Goal: Task Accomplishment & Management: Manage account settings

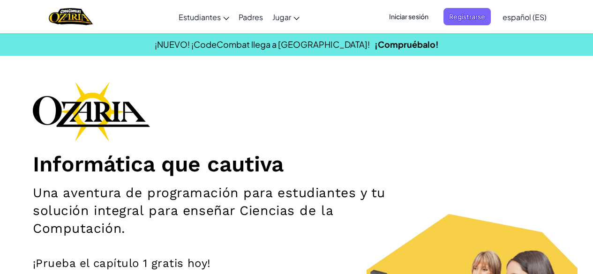
click at [399, 22] on span "Iniciar sesión" at bounding box center [408, 16] width 51 height 17
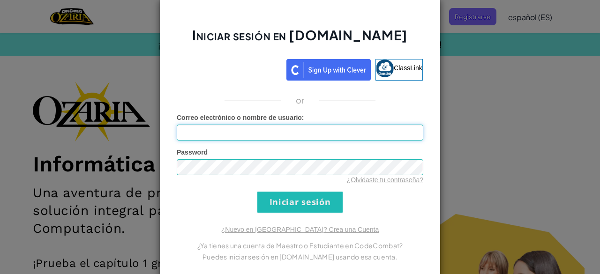
click at [262, 127] on input "Correo electrónico o nombre de usuario :" at bounding box center [300, 133] width 247 height 16
click at [254, 132] on input "Correo electrónico o nombre de usuario :" at bounding box center [300, 133] width 247 height 16
type input "[EMAIL_ADDRESS][DOMAIN_NAME]"
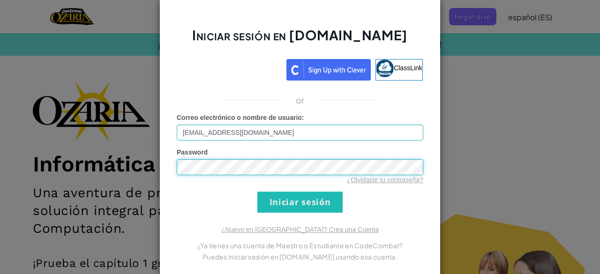
click at [257, 192] on input "Iniciar sesión" at bounding box center [299, 202] width 85 height 21
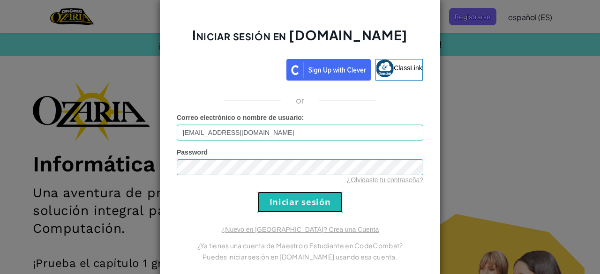
click at [286, 205] on input "Iniciar sesión" at bounding box center [299, 202] width 85 height 21
